Goal: Obtain resource: Download file/media

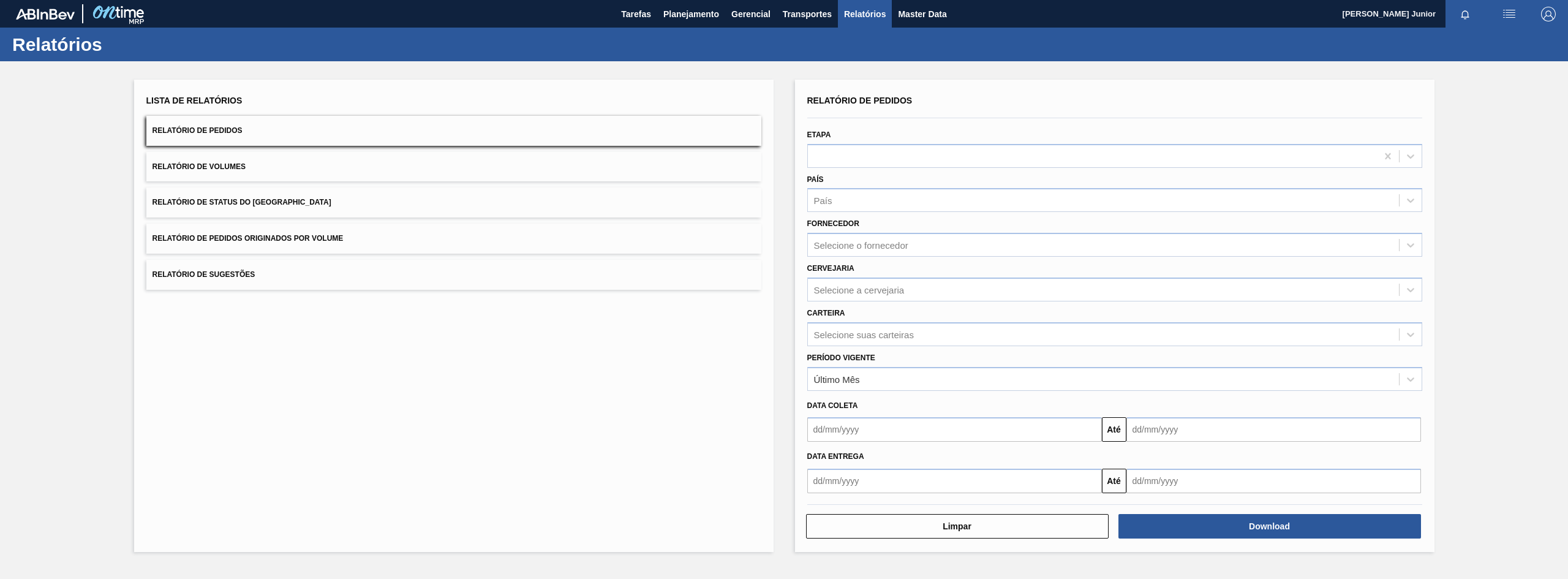
click at [264, 232] on button "Relatório de Pedidos Originados por Volume" at bounding box center [453, 239] width 615 height 30
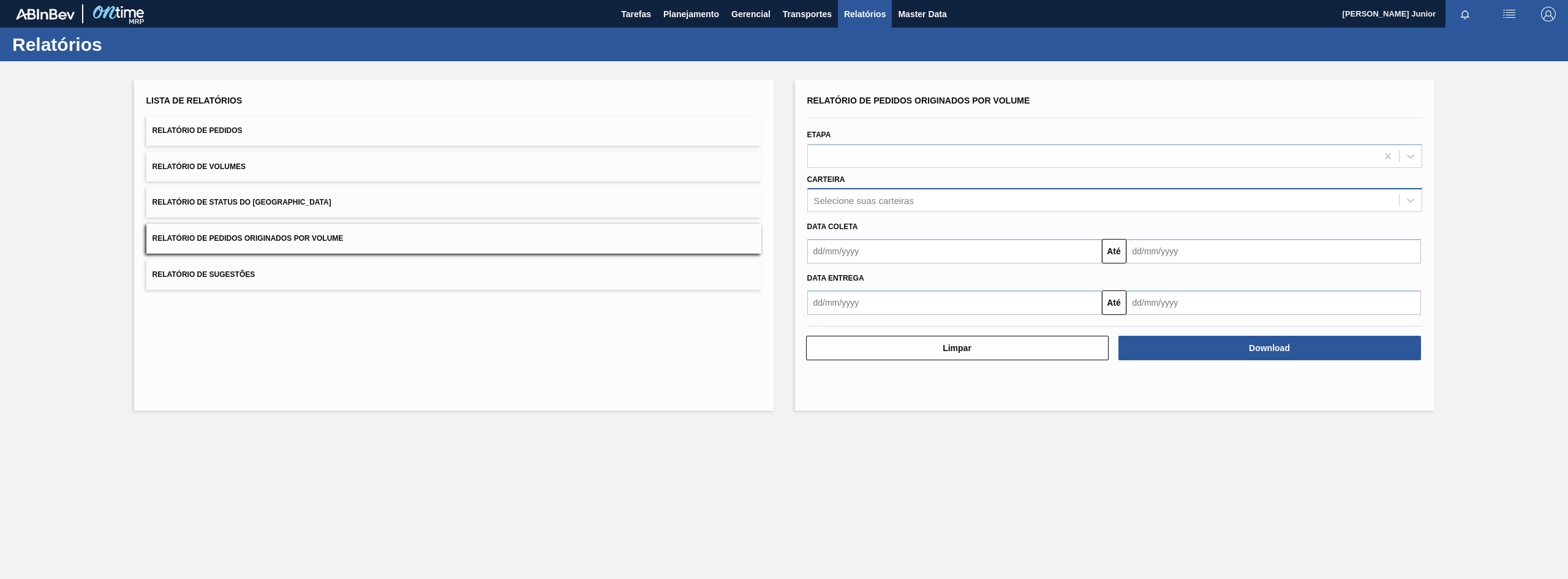
click at [895, 192] on div "Selecione suas carteiras" at bounding box center [1103, 200] width 591 height 18
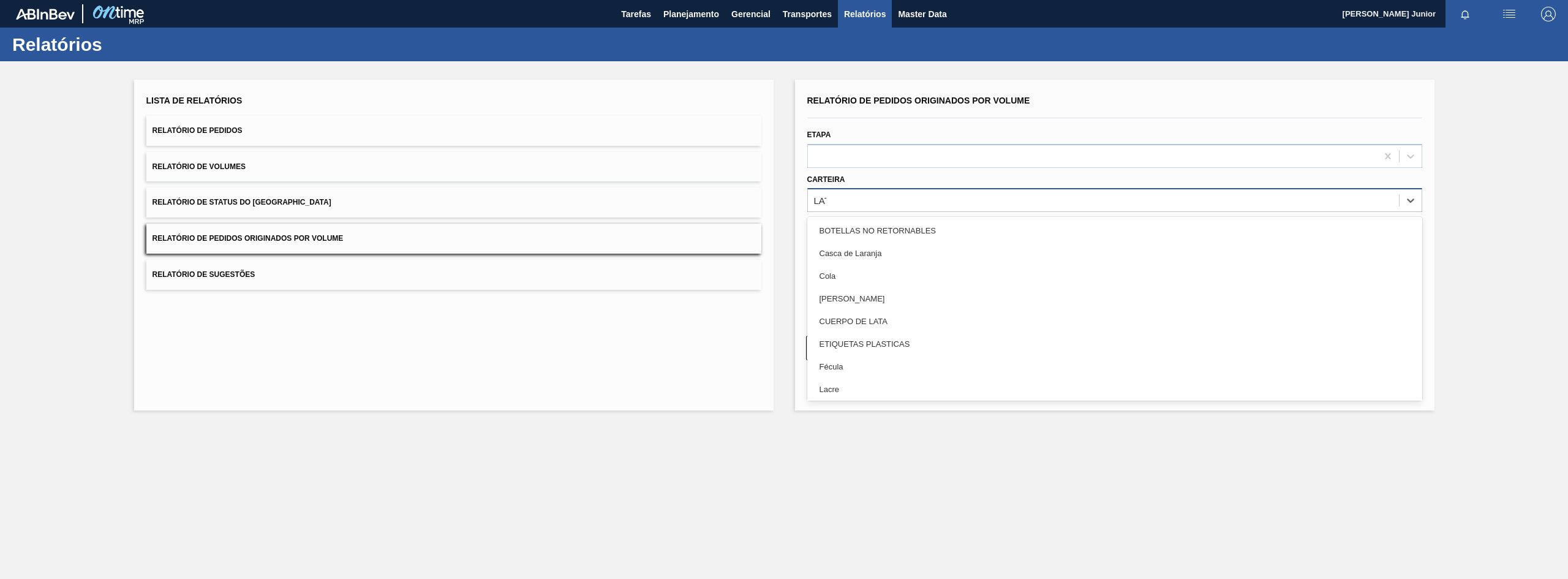
type input "LATA"
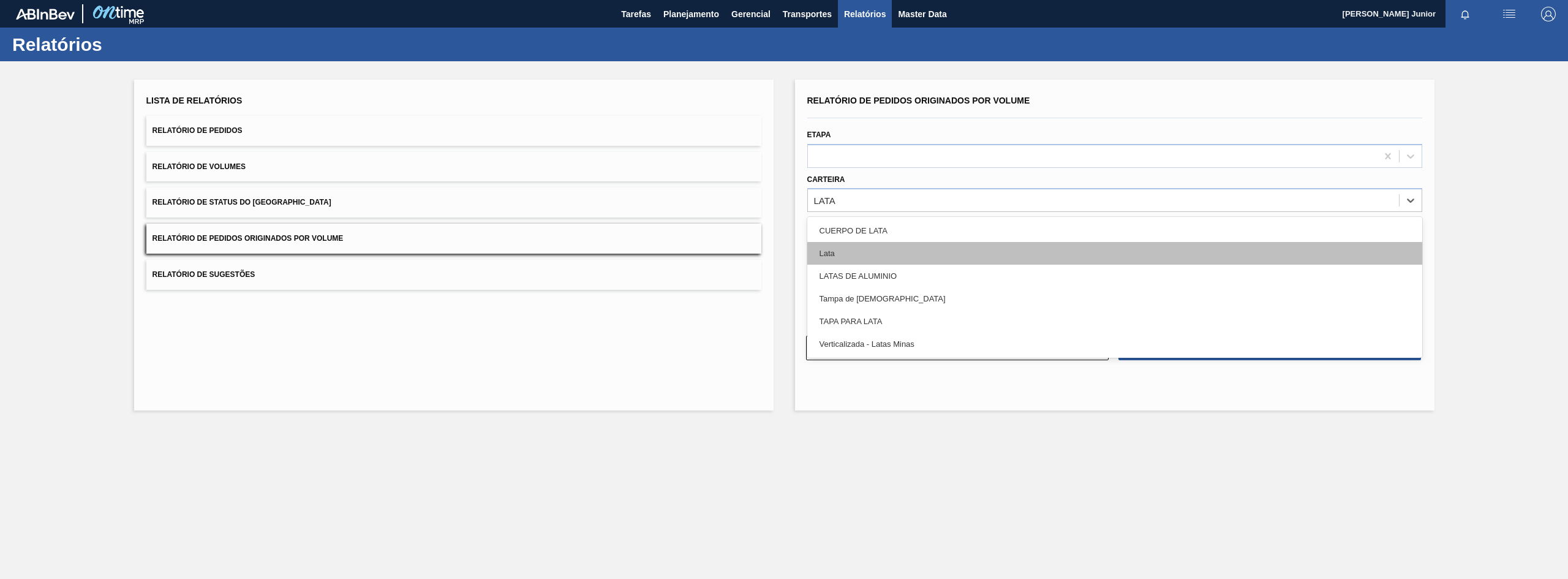
click at [889, 247] on div "Lata" at bounding box center [1115, 253] width 615 height 23
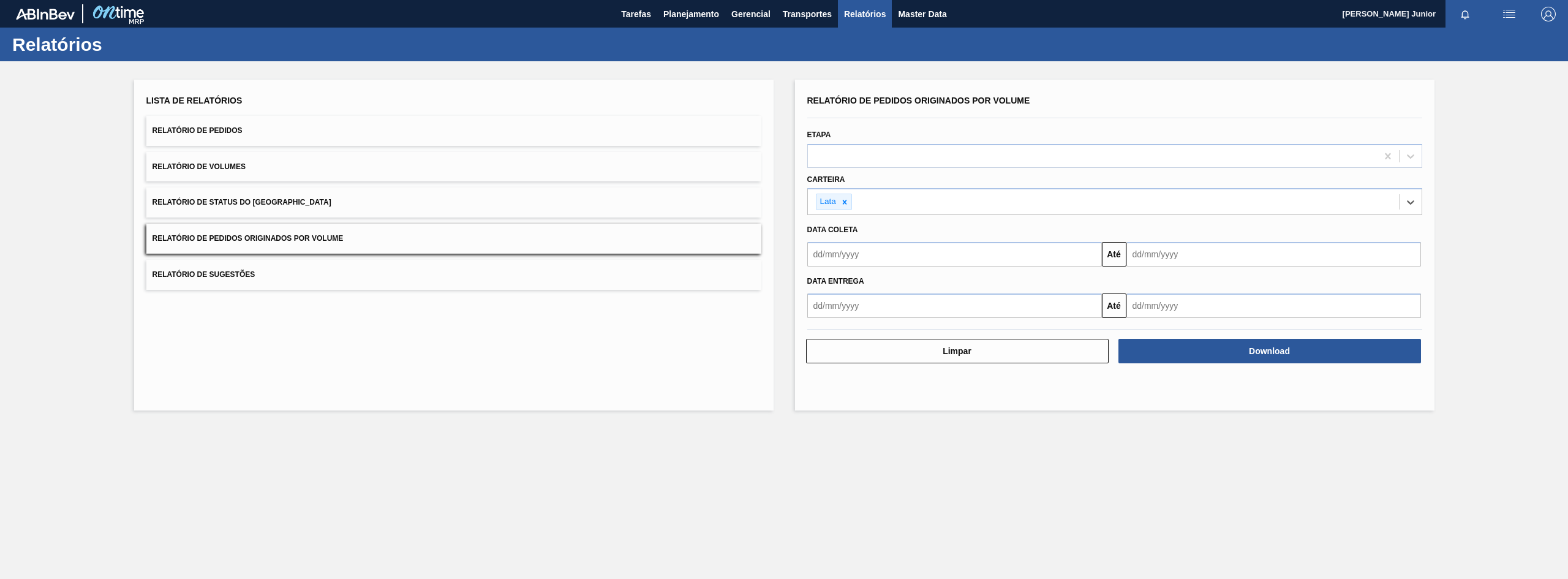
click at [914, 245] on input "text" at bounding box center [954, 255] width 294 height 25
click at [820, 283] on button "Previous Month" at bounding box center [818, 283] width 8 height 8
click at [863, 321] on div "1" at bounding box center [861, 322] width 16 height 16
type input "[DATE]"
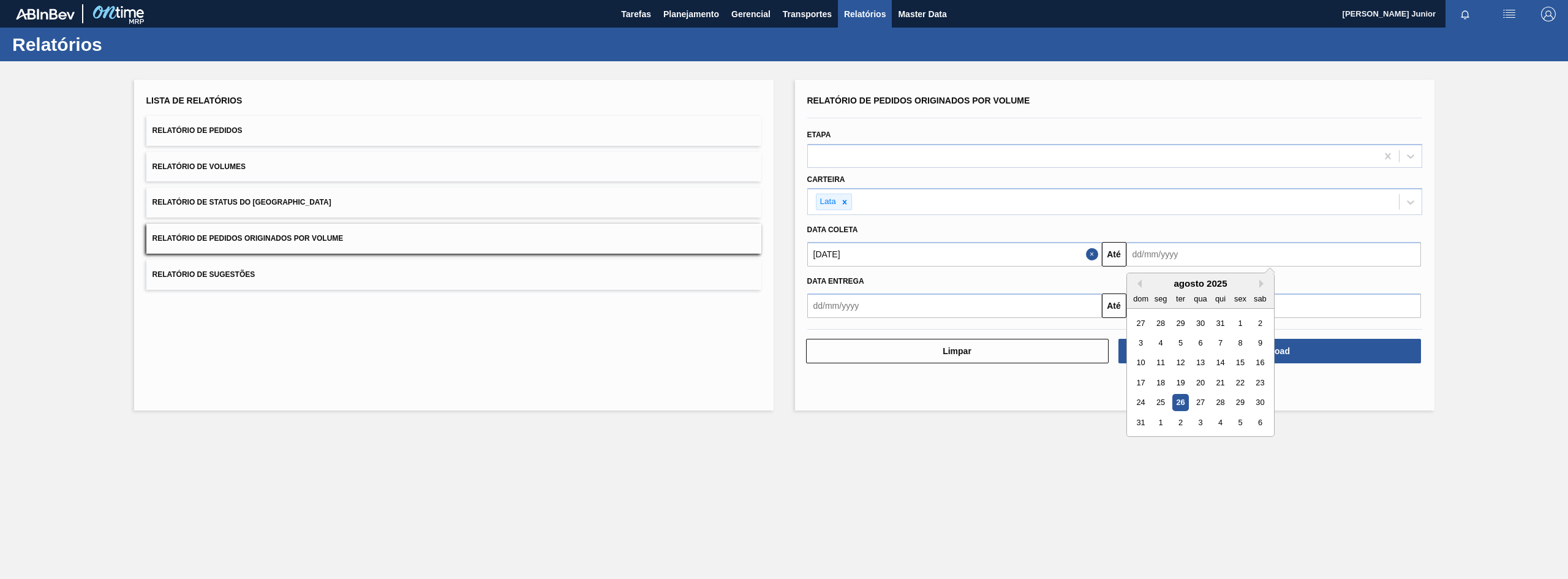
click at [1188, 256] on input "text" at bounding box center [1273, 255] width 294 height 25
click at [1264, 282] on button "Next Month" at bounding box center [1263, 283] width 8 height 8
click at [1236, 404] on div "31" at bounding box center [1240, 402] width 16 height 16
type input "[DATE]"
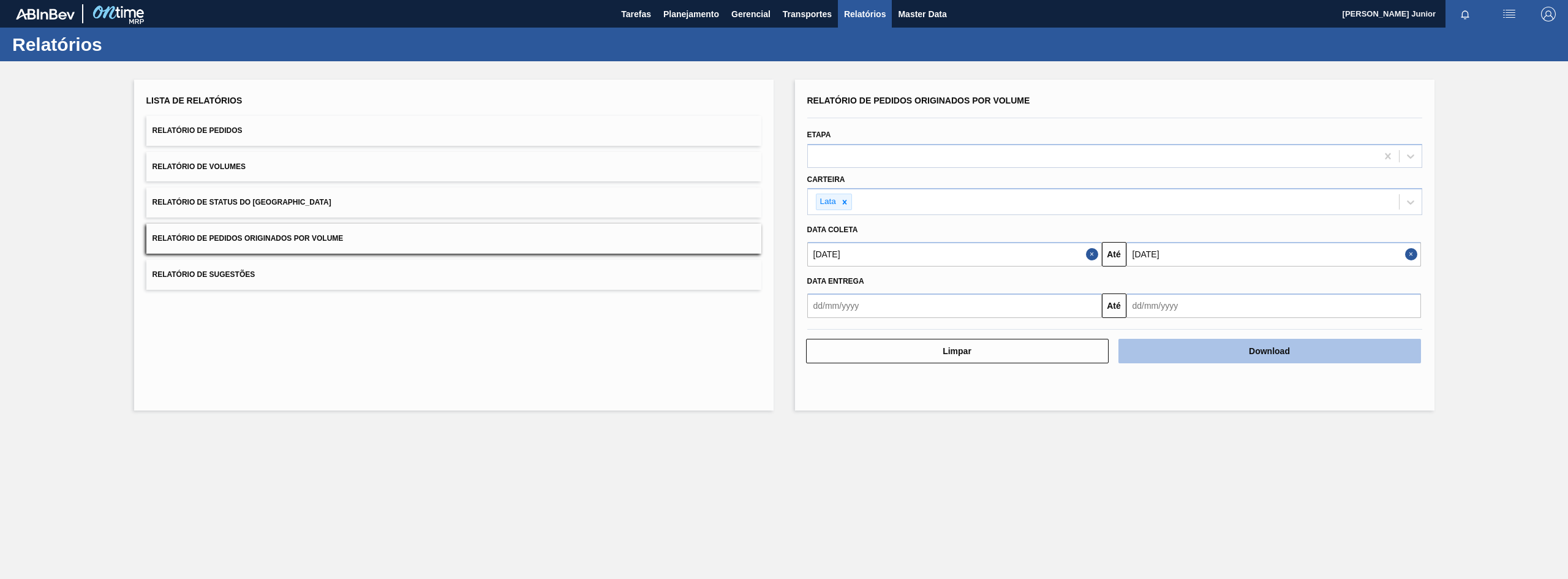
click at [1276, 349] on button "Download" at bounding box center [1270, 351] width 303 height 25
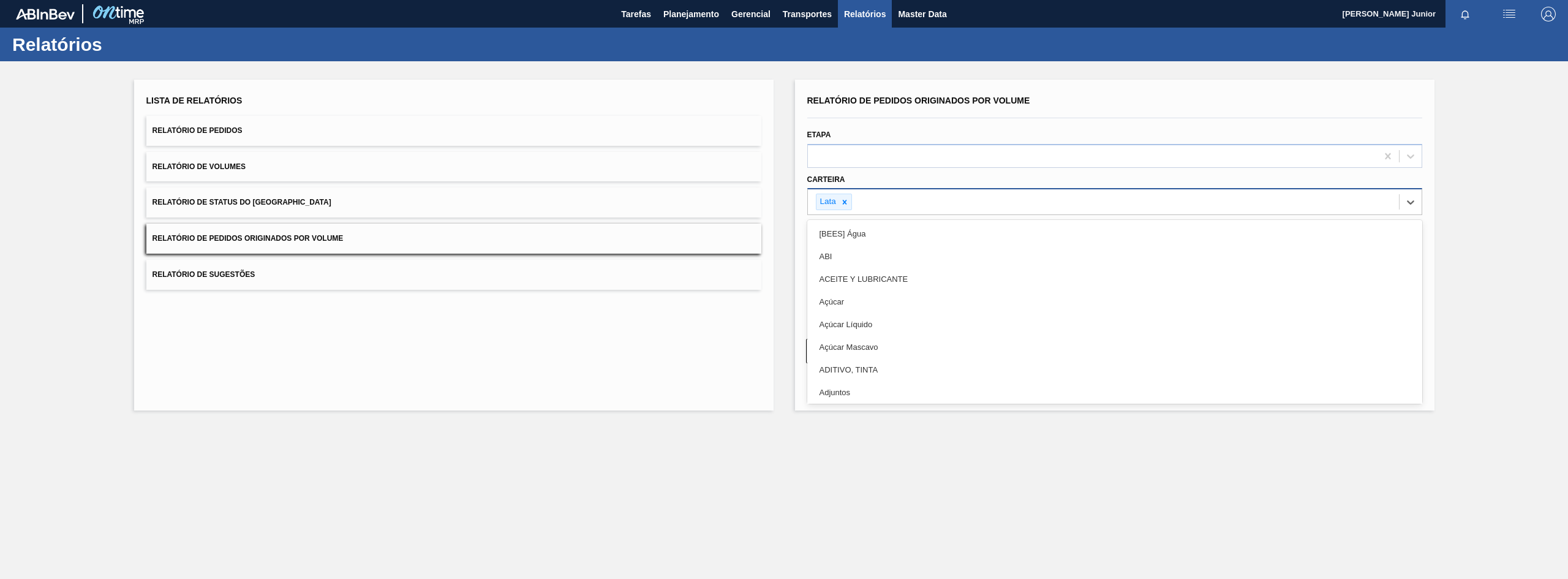
click at [889, 202] on div "Lata" at bounding box center [1103, 202] width 591 height 25
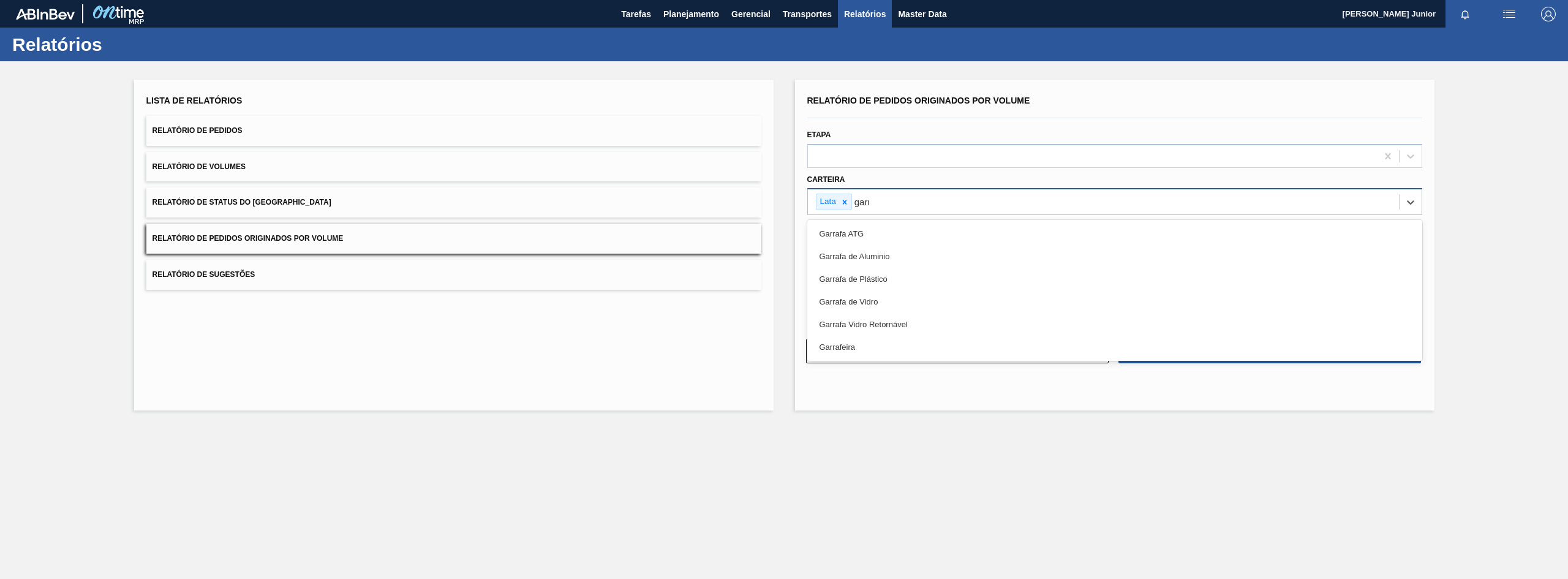
type input "garra"
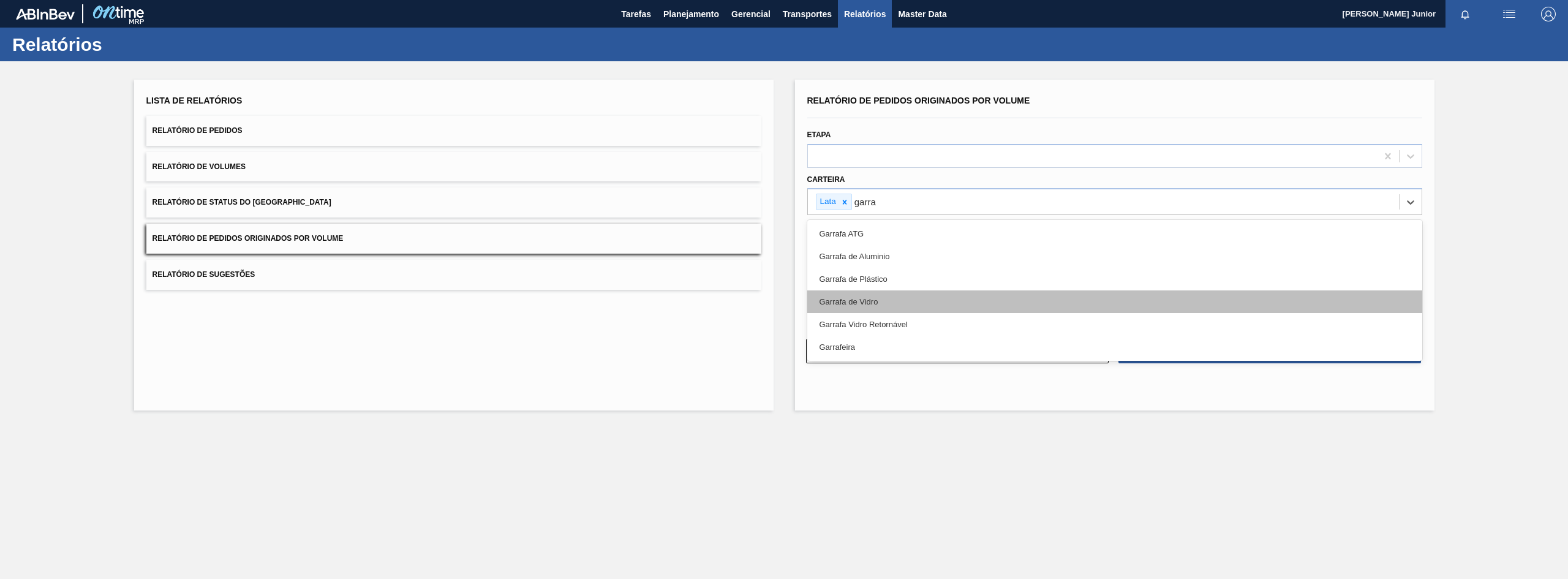
click at [884, 293] on div "Garrafa de Vidro" at bounding box center [1115, 302] width 615 height 23
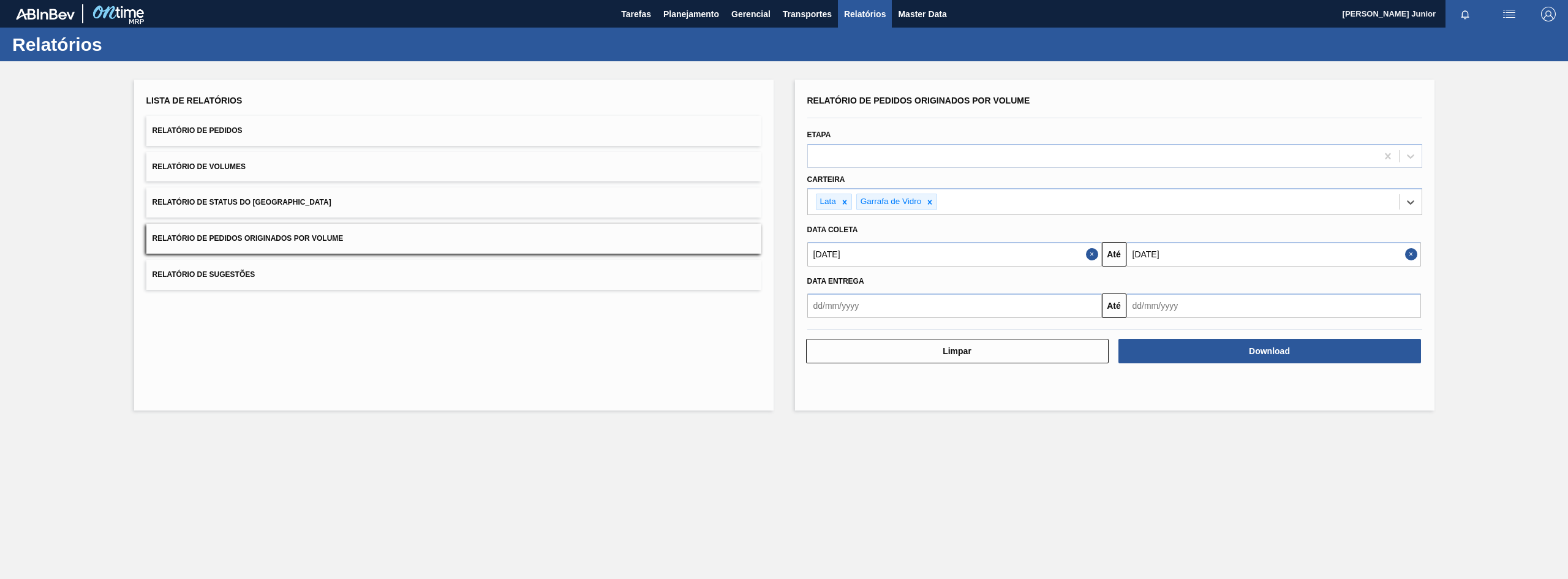
type input "a"
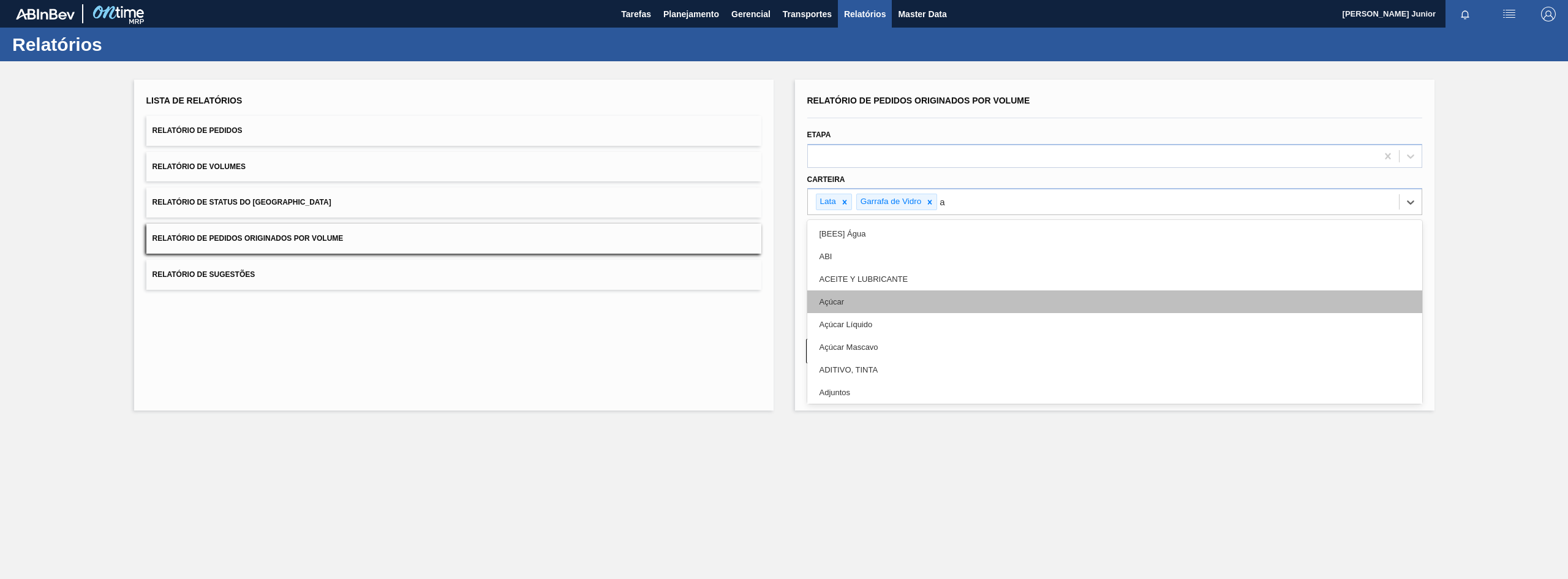
click at [910, 293] on div "Açúcar" at bounding box center [1115, 302] width 615 height 23
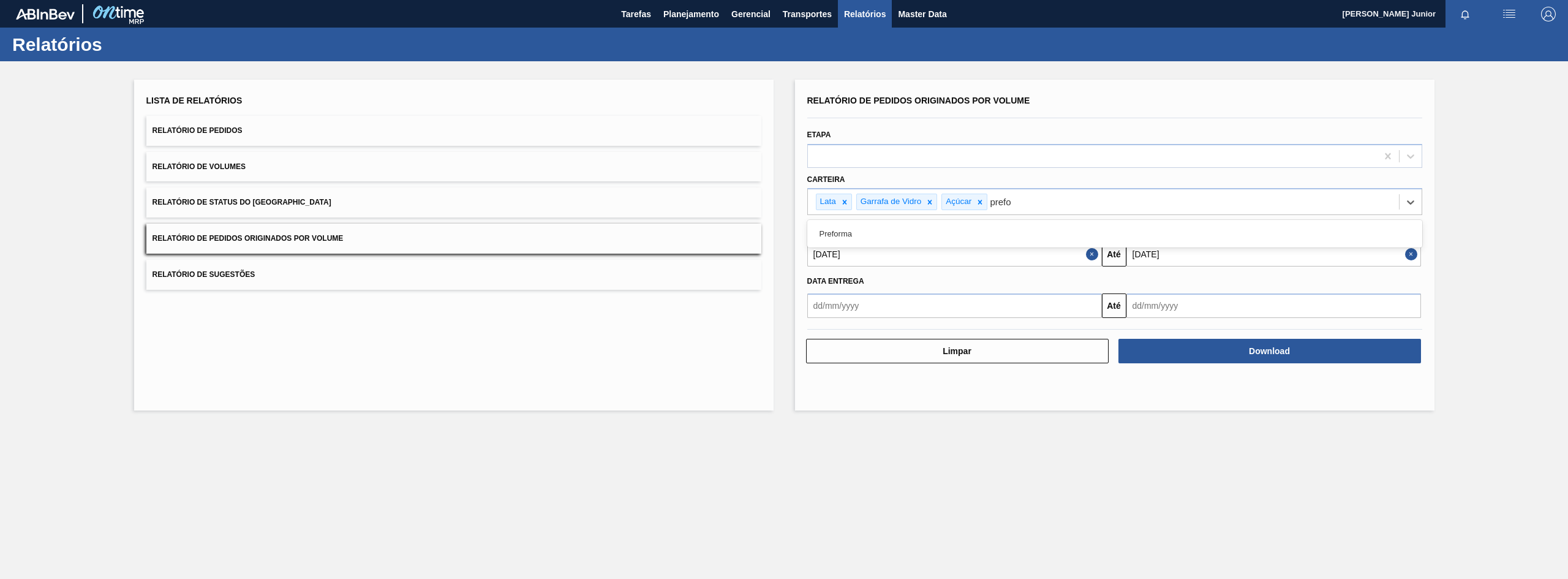
type input "prefor"
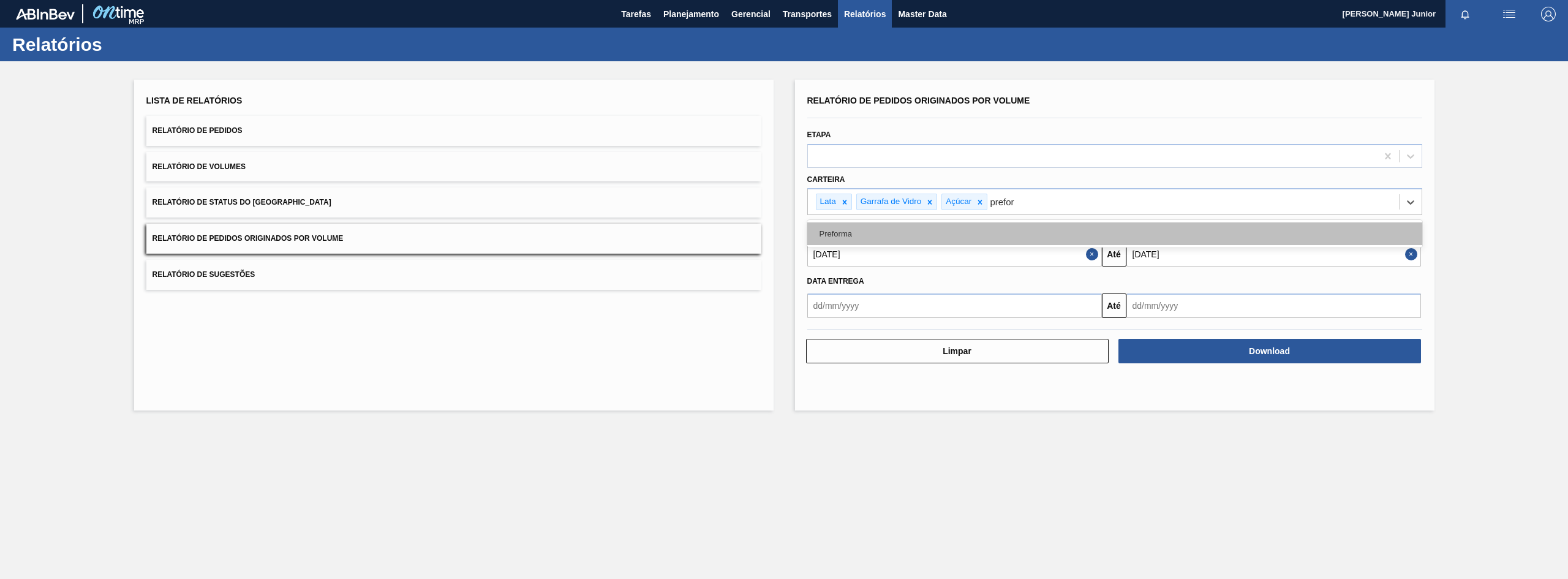
click at [912, 233] on div "Preforma" at bounding box center [1115, 234] width 615 height 23
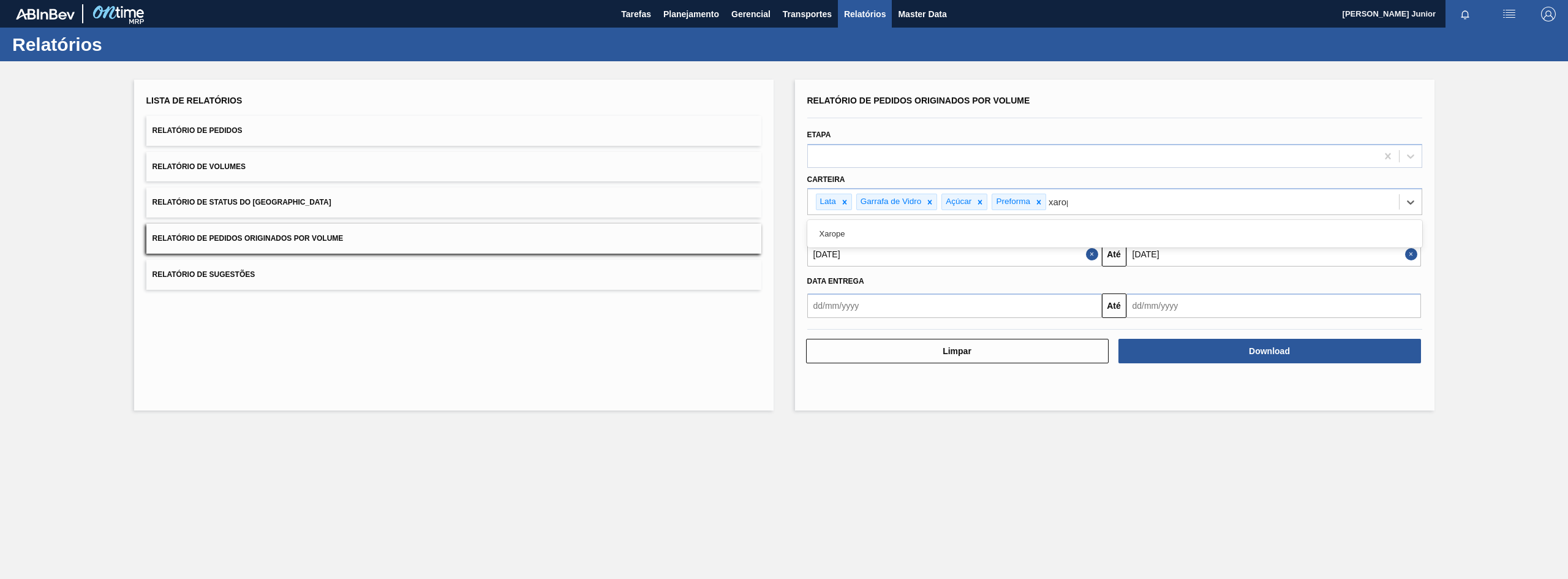
type input "xarope"
click at [1030, 222] on div "Xarope" at bounding box center [1115, 234] width 615 height 27
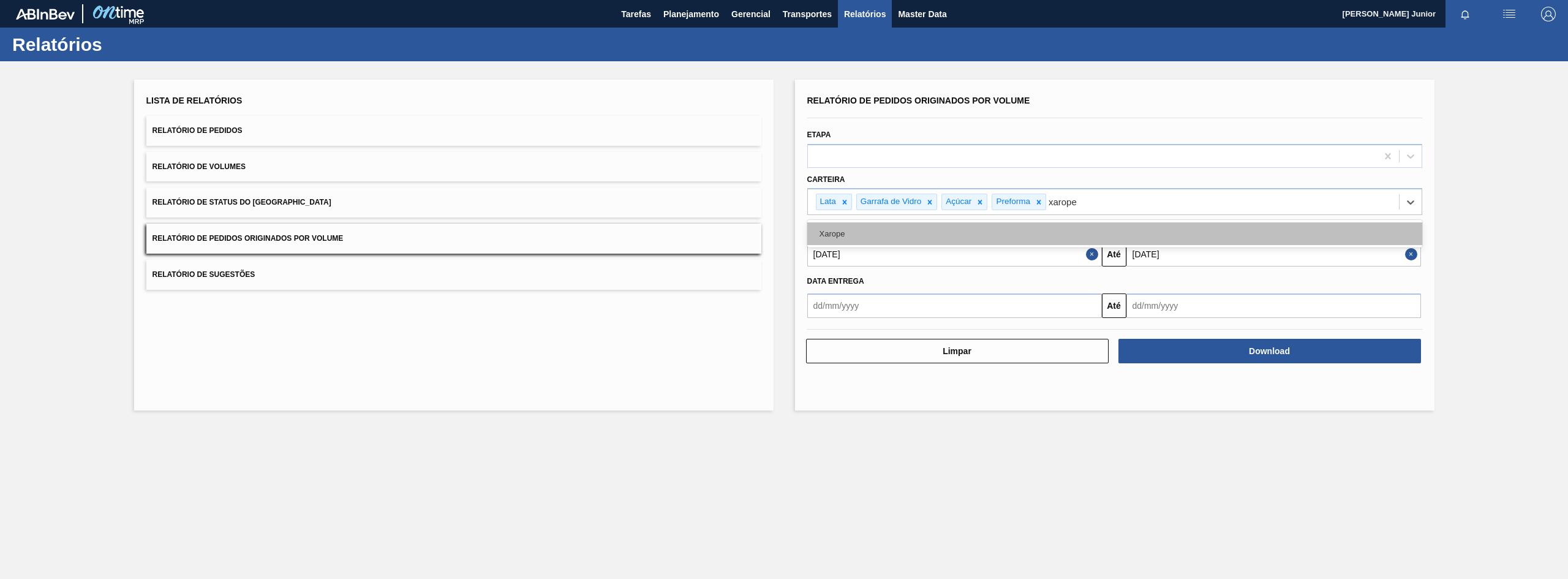
click at [1029, 231] on div "Xarope" at bounding box center [1115, 234] width 615 height 23
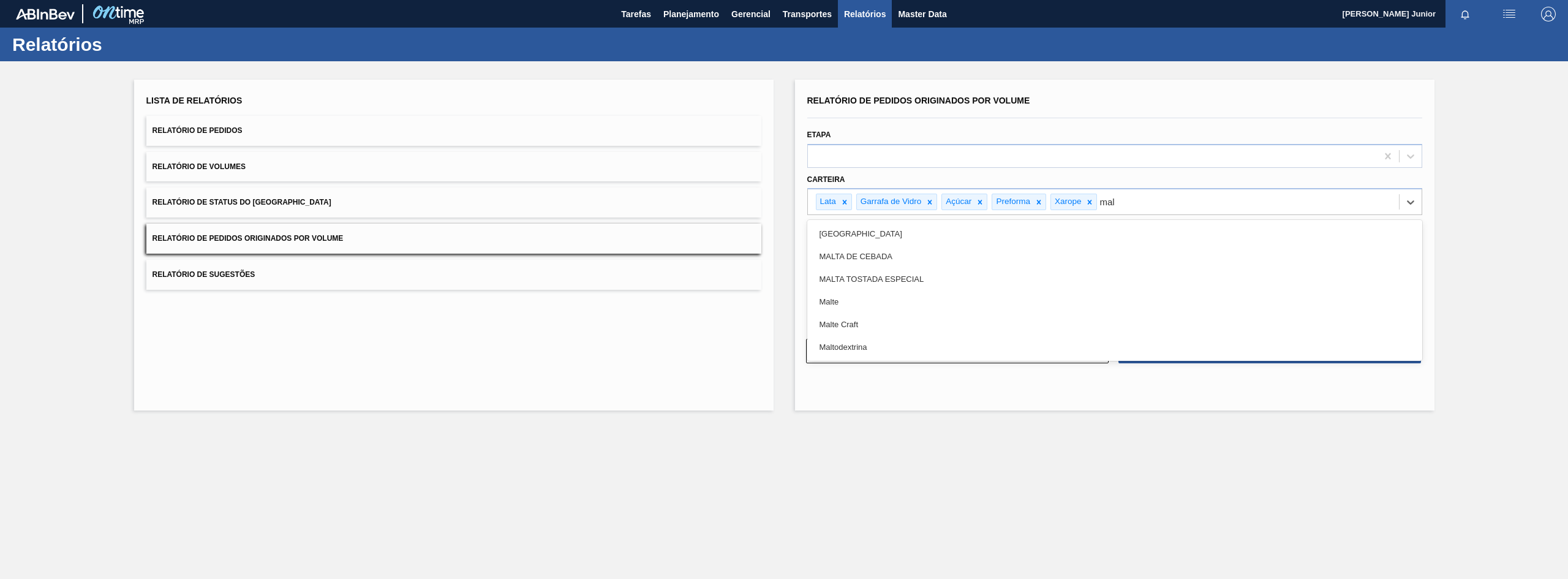
type input "malt"
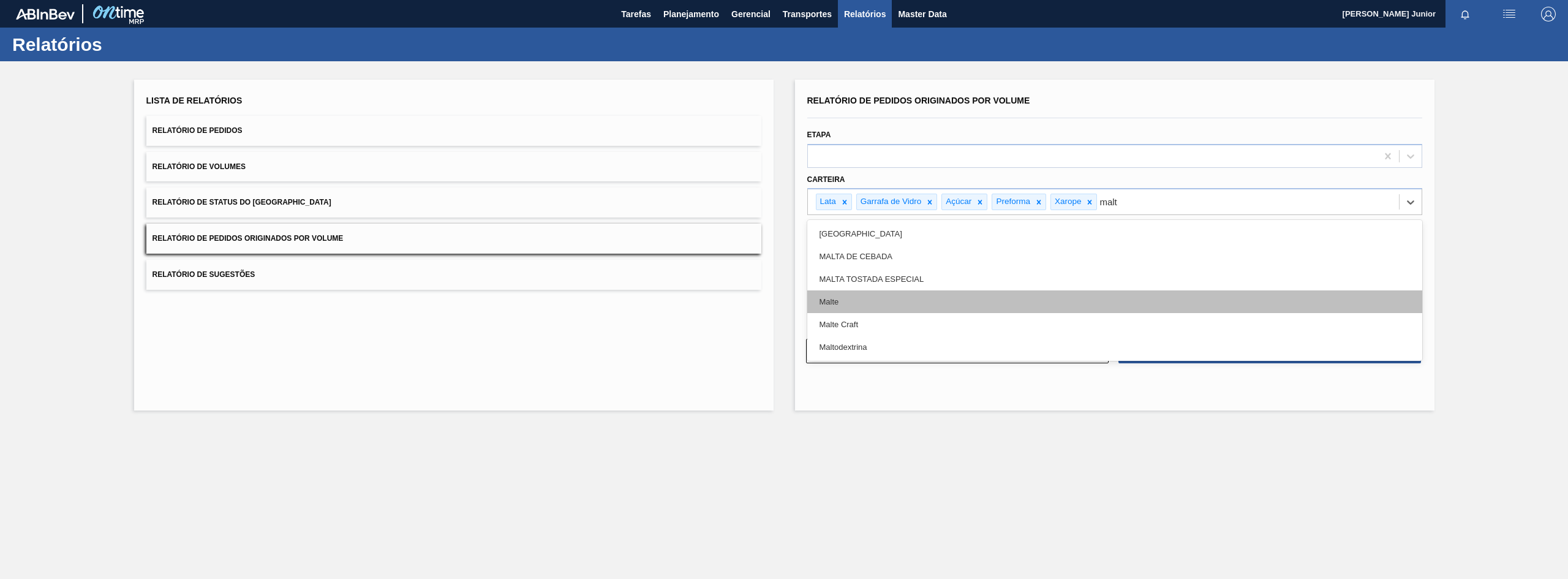
click at [991, 298] on div "Malte" at bounding box center [1115, 302] width 615 height 23
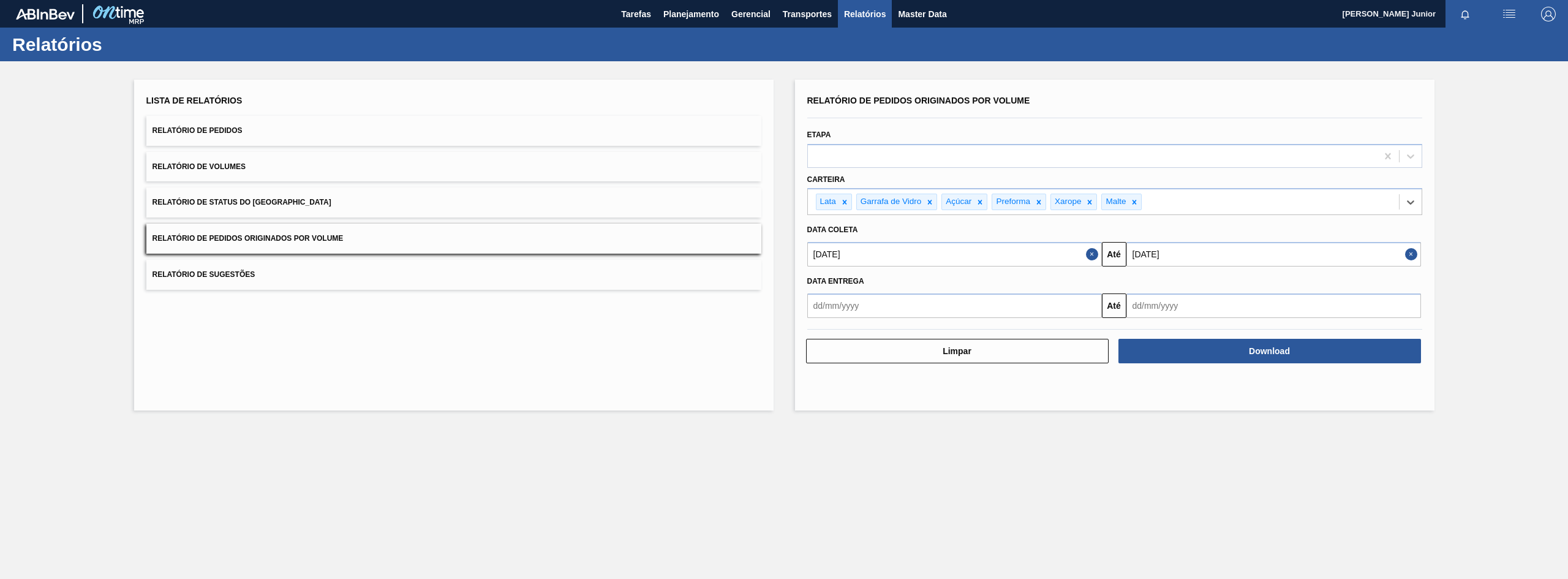
click at [1212, 249] on input "[DATE]" at bounding box center [1273, 255] width 294 height 25
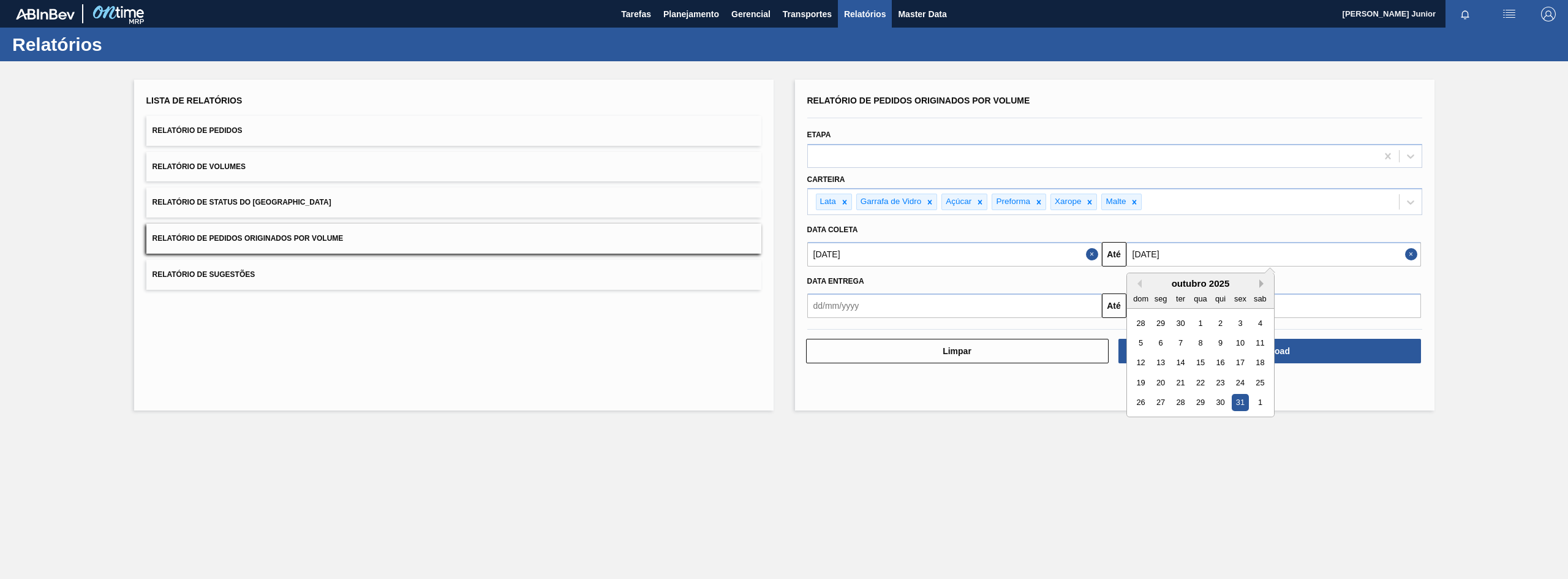
click at [1261, 282] on button "Next Month" at bounding box center [1263, 283] width 8 height 8
click at [1266, 399] on div "29" at bounding box center [1259, 402] width 16 height 16
type input "[DATE]"
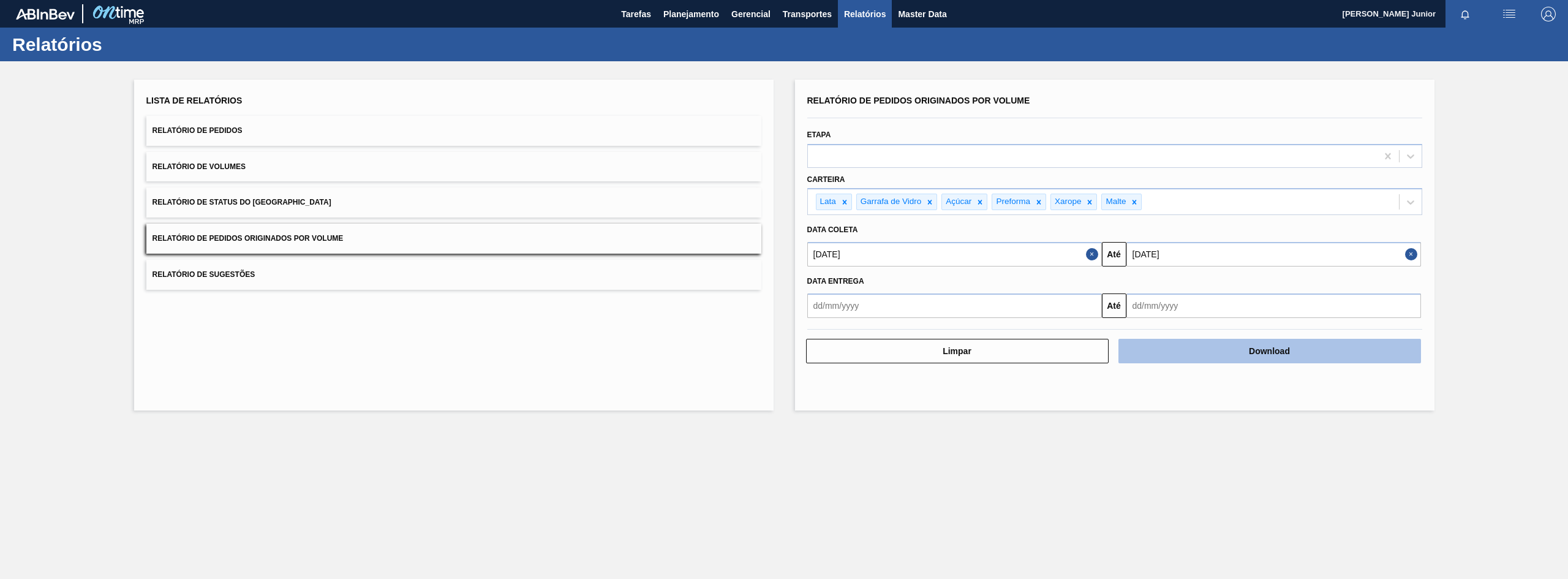
click at [1244, 348] on button "Download" at bounding box center [1270, 351] width 303 height 25
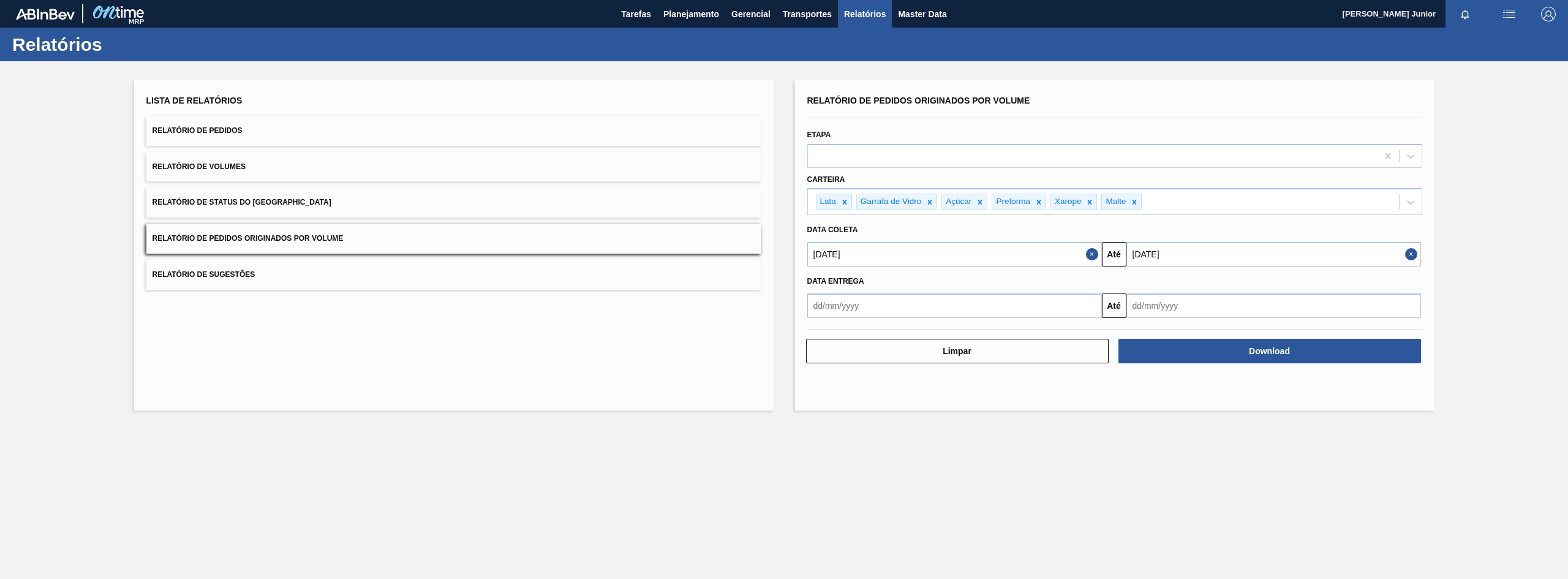
click at [865, 252] on input "[DATE]" at bounding box center [954, 255] width 294 height 25
click at [818, 279] on div "julho 2025" at bounding box center [881, 283] width 147 height 10
click at [822, 281] on button "Previous Month" at bounding box center [818, 283] width 8 height 8
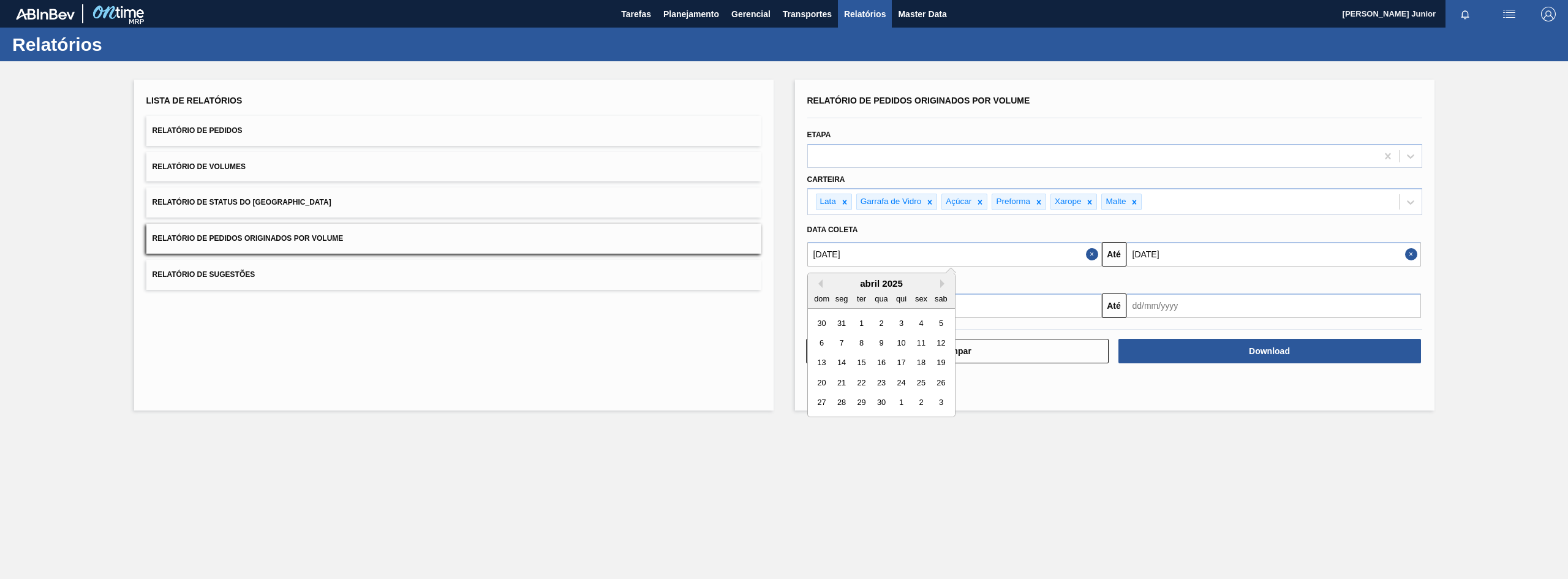
click at [823, 281] on div "Previous Month Next Month abril 2025 dom seg ter qua qui sex sab 30 31 1 2 3 4 …" at bounding box center [881, 345] width 148 height 145
click at [823, 281] on div "abril 2025" at bounding box center [881, 283] width 147 height 10
click at [821, 285] on button "Previous Month" at bounding box center [818, 283] width 8 height 8
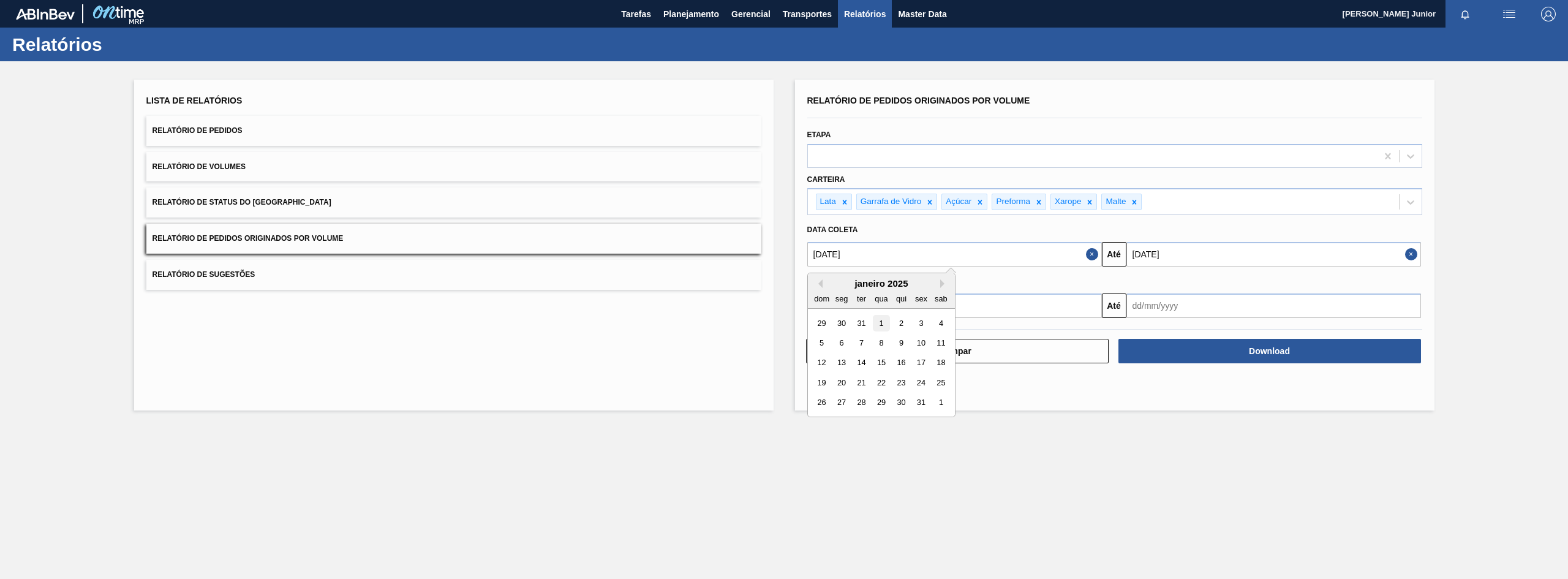
click at [880, 321] on div "1" at bounding box center [881, 322] width 16 height 16
type input "[DATE]"
click at [1212, 249] on input "[DATE]" at bounding box center [1273, 255] width 294 height 25
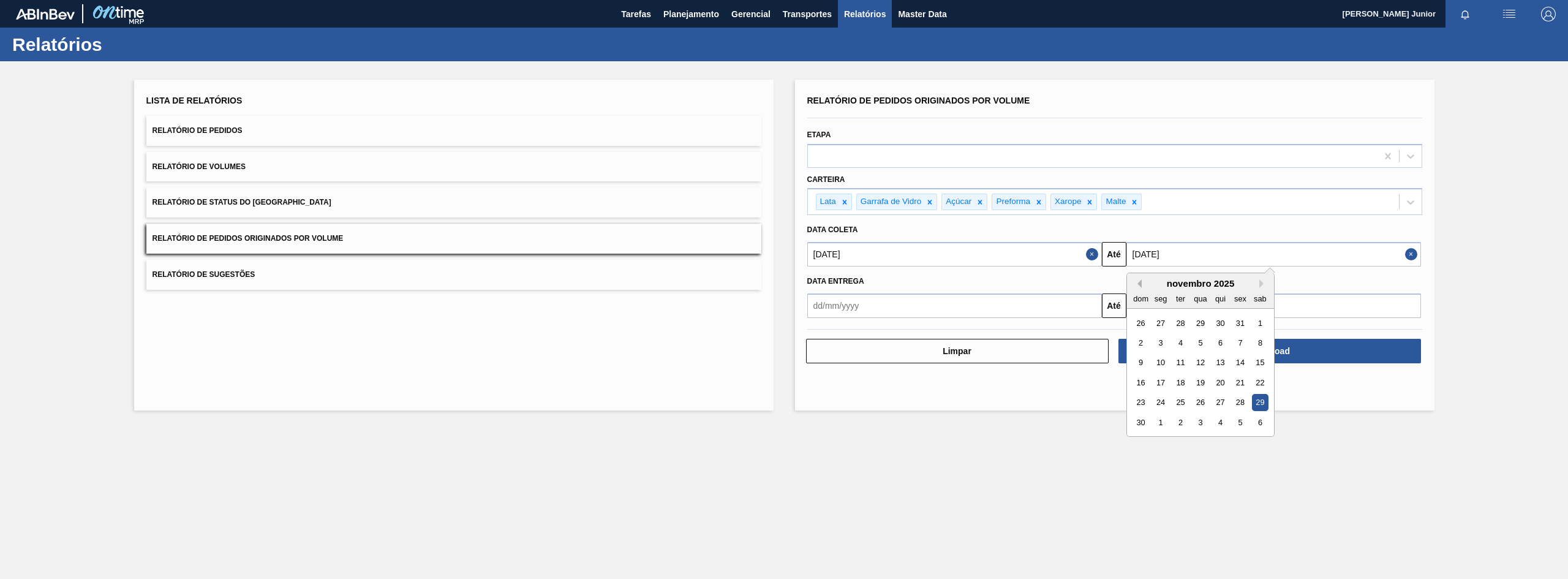
click at [1141, 283] on button "Previous Month" at bounding box center [1137, 283] width 8 height 8
click at [1141, 283] on button "Previous Month" at bounding box center [1137, 283] width 8 height 8
click at [1142, 287] on div "setembro 2025" at bounding box center [1200, 283] width 147 height 10
click at [1141, 284] on button "Previous Month" at bounding box center [1137, 283] width 8 height 8
click at [1165, 404] on div "25" at bounding box center [1160, 402] width 16 height 16
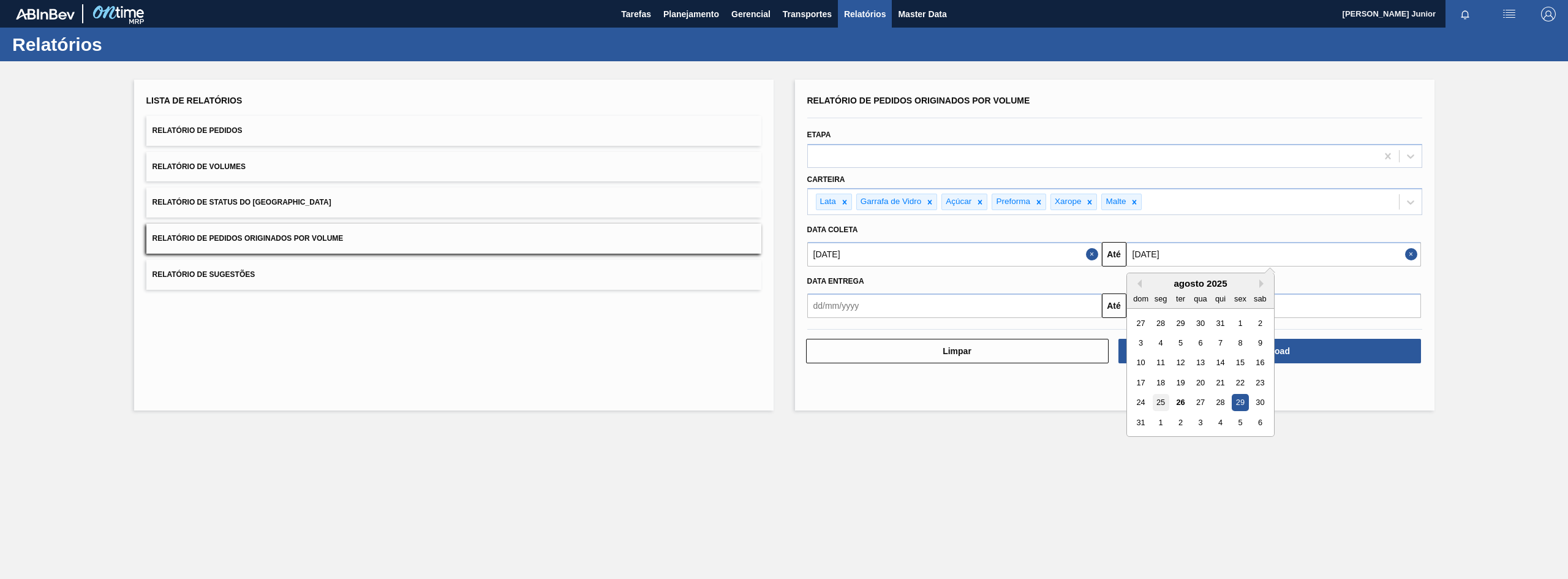
type input "[DATE]"
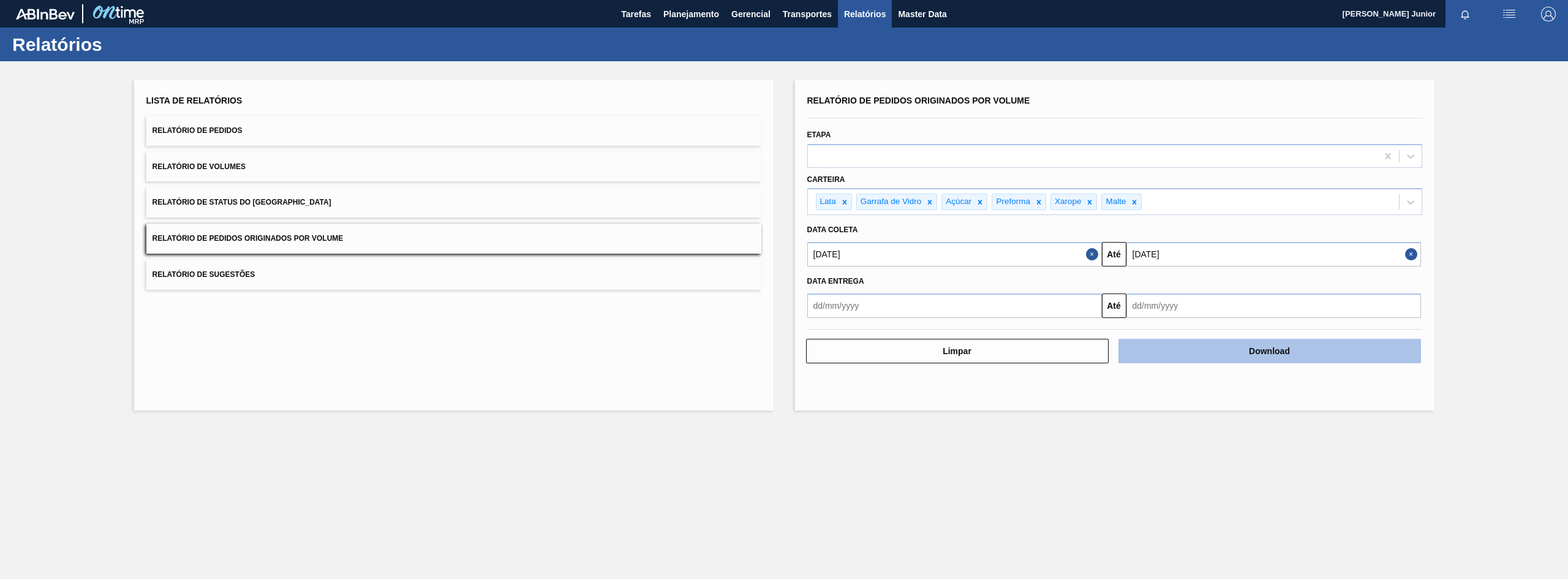
click at [1220, 345] on button "Download" at bounding box center [1270, 351] width 303 height 25
